Goal: Check status: Check status

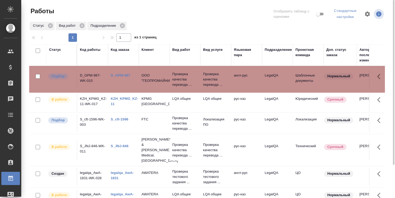
click at [125, 75] on link "D_GPM-987" at bounding box center [121, 75] width 20 height 4
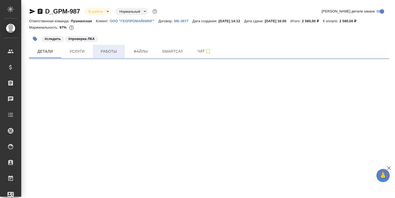
select select "RU"
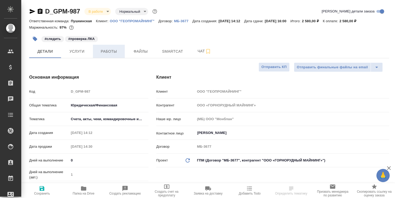
type textarea "x"
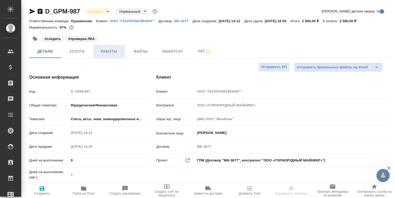
type textarea "x"
type input "[PERSON_NAME]"
click at [114, 52] on span "Работы" at bounding box center [108, 51] width 25 height 7
type textarea "x"
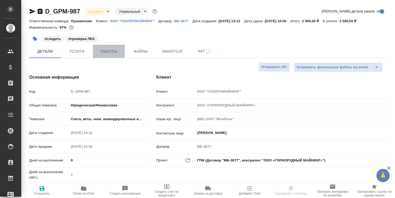
type textarea "x"
